Goal: Task Accomplishment & Management: Use online tool/utility

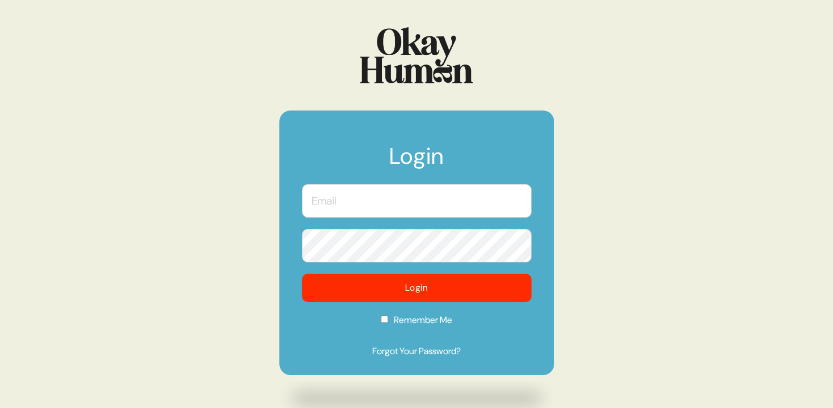
click at [505, 222] on form "Login Login Remember Me Forgot Your Password?" at bounding box center [416, 243] width 275 height 265
click at [499, 192] on input "text" at bounding box center [417, 200] width 230 height 33
type input "[PERSON_NAME][EMAIL_ADDRESS][DOMAIN_NAME]"
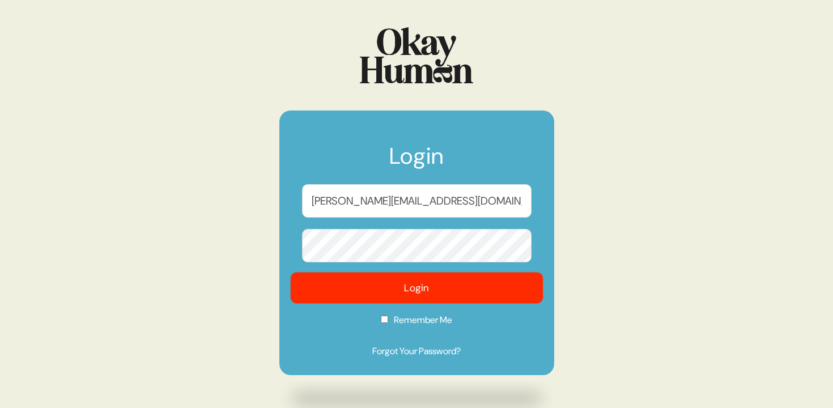
click at [498, 289] on button "Login" at bounding box center [416, 288] width 253 height 31
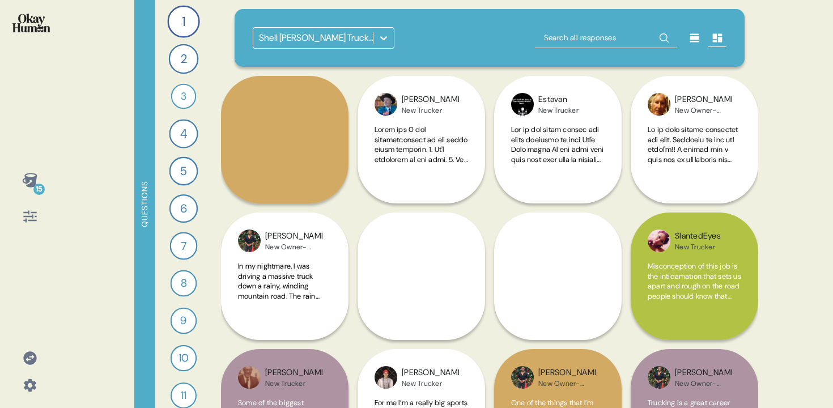
click at [365, 36] on div "Shell [PERSON_NAME] Truckers Research" at bounding box center [316, 38] width 115 height 14
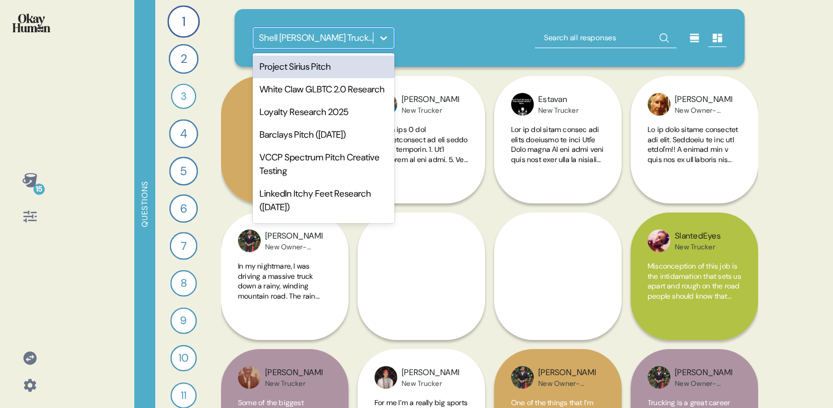
click at [355, 69] on div "Project Sirius Pitch" at bounding box center [324, 67] width 142 height 23
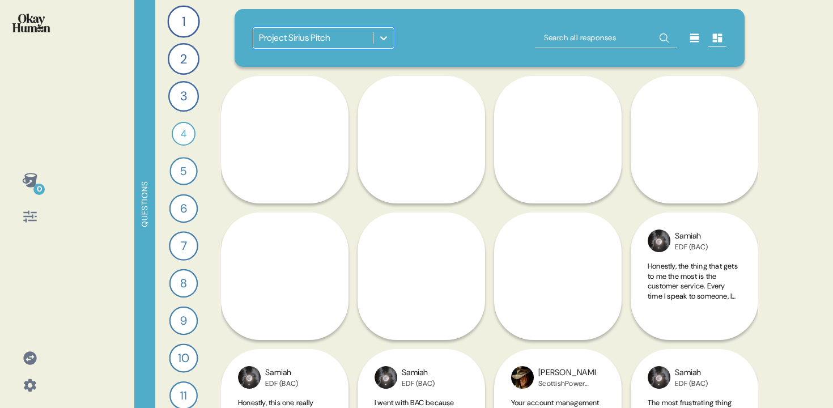
scroll to position [125, 0]
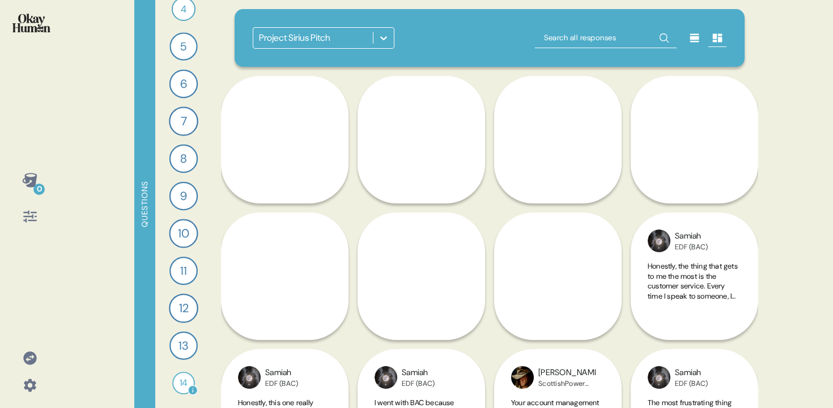
click at [183, 379] on div "14" at bounding box center [183, 383] width 23 height 23
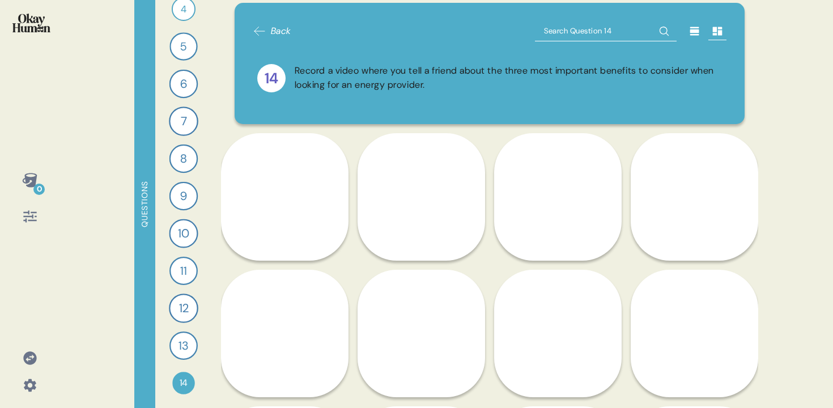
scroll to position [0, 0]
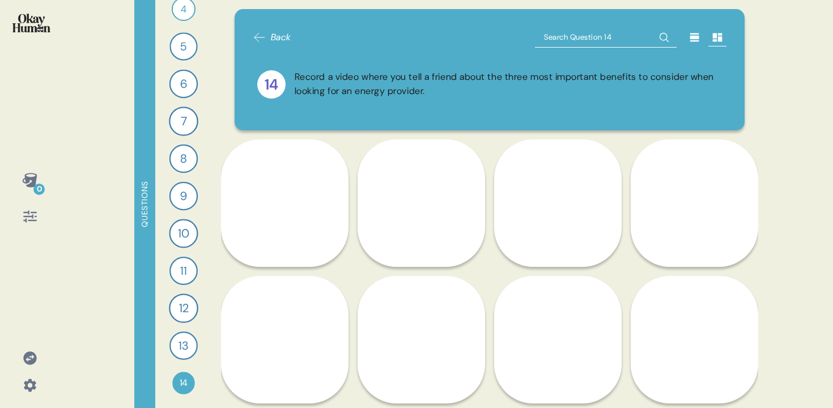
click at [473, 87] on div "Record a video where you tell a friend about the three most important benefits …" at bounding box center [509, 84] width 428 height 28
